Goal: Navigation & Orientation: Find specific page/section

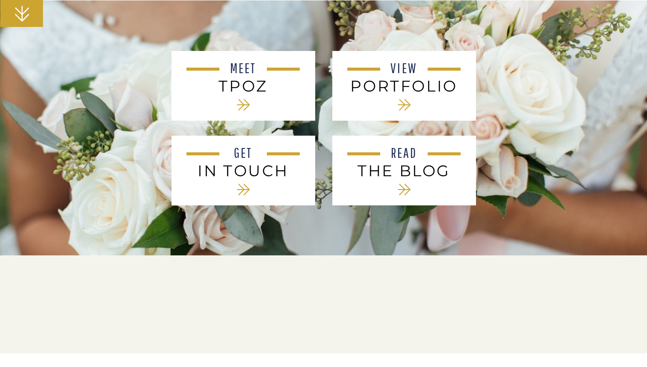
scroll to position [376, 0]
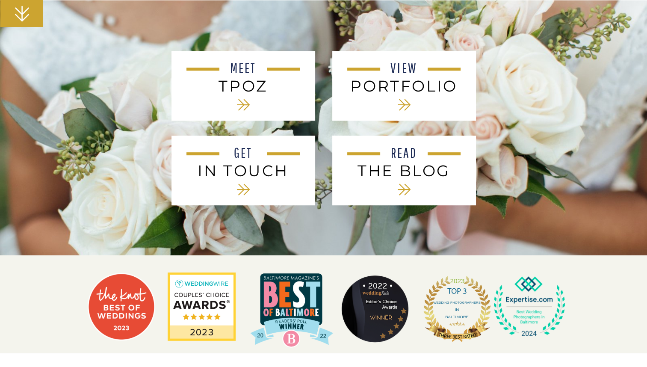
click at [408, 91] on h2 "PORTFOLIO" at bounding box center [403, 86] width 115 height 18
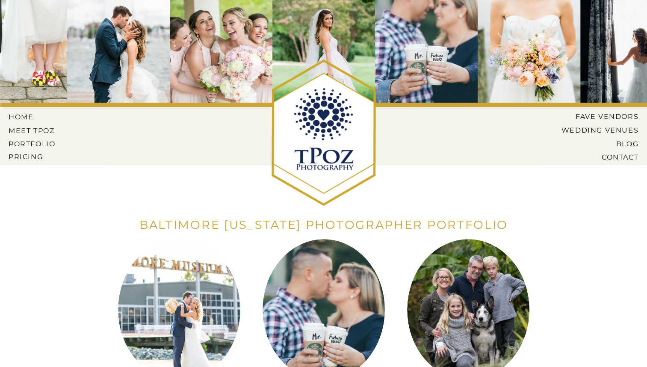
scroll to position [198, 0]
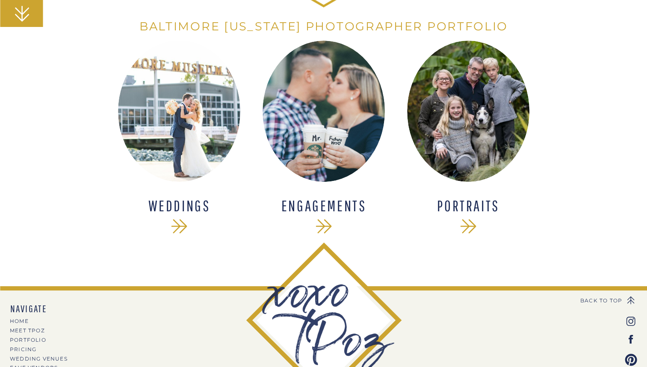
click at [177, 206] on h1 "WEDDINGS" at bounding box center [180, 206] width 112 height 16
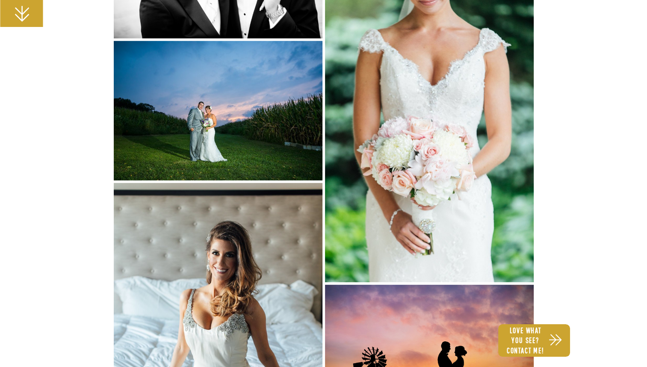
scroll to position [2361, 0]
